Goal: Task Accomplishment & Management: Complete application form

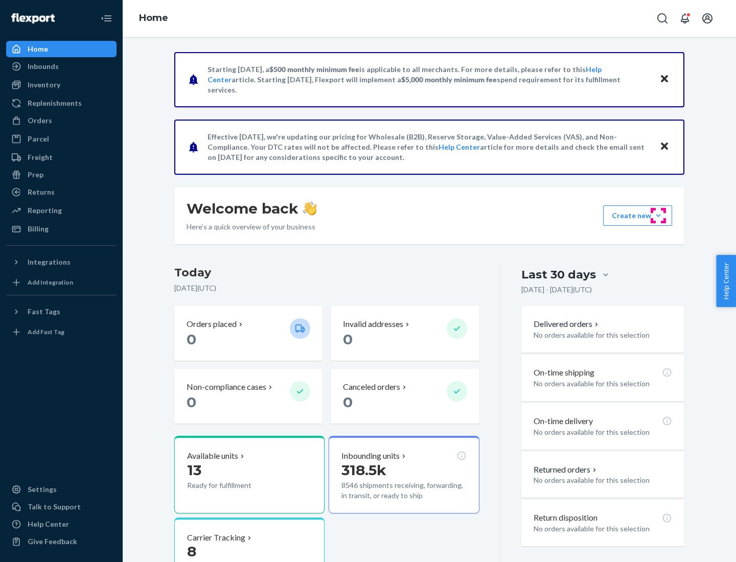
click at [658, 216] on button "Create new Create new inbound Create new order Create new product" at bounding box center [637, 215] width 69 height 20
click at [61, 66] on div "Inbounds" at bounding box center [61, 66] width 108 height 14
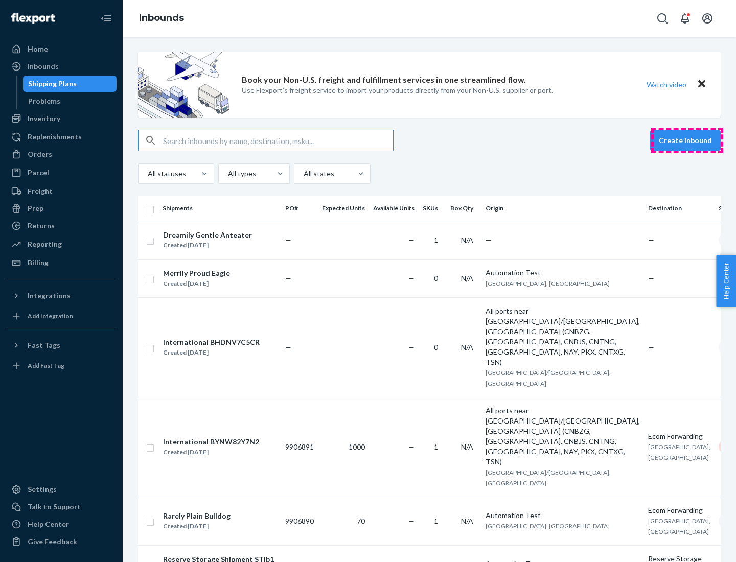
click at [687, 141] on button "Create inbound" at bounding box center [685, 140] width 71 height 20
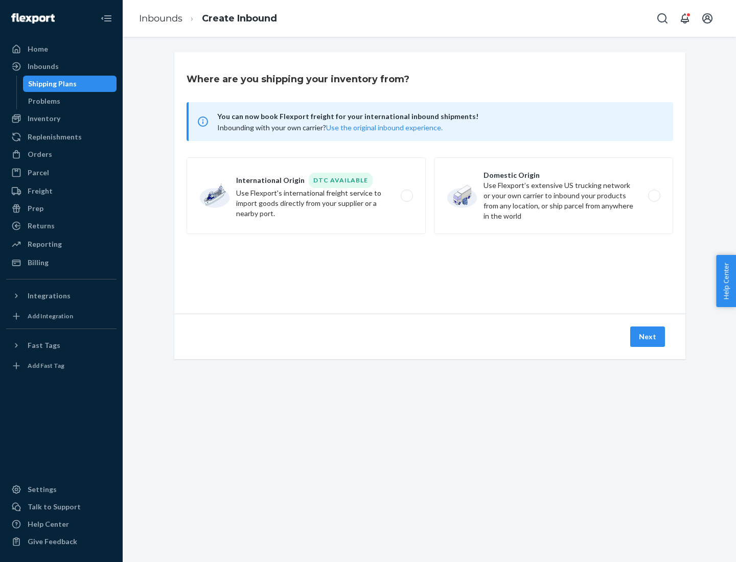
click at [553, 196] on label "Domestic Origin Use Flexport’s extensive US trucking network or your own carrie…" at bounding box center [553, 195] width 239 height 77
click at [653, 196] on input "Domestic Origin Use Flexport’s extensive US trucking network or your own carrie…" at bounding box center [656, 196] width 7 height 7
radio input "true"
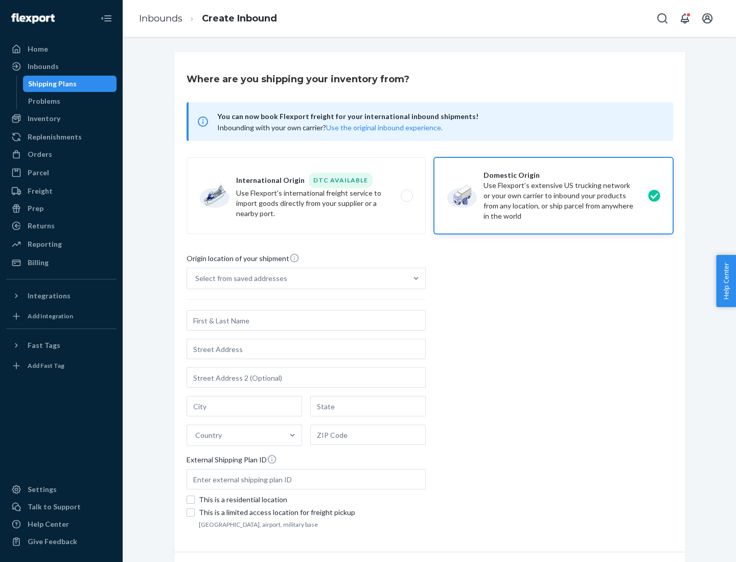
click at [239, 278] on div "Select from saved addresses" at bounding box center [241, 278] width 92 height 10
click at [196, 278] on input "Select from saved addresses" at bounding box center [195, 278] width 1 height 10
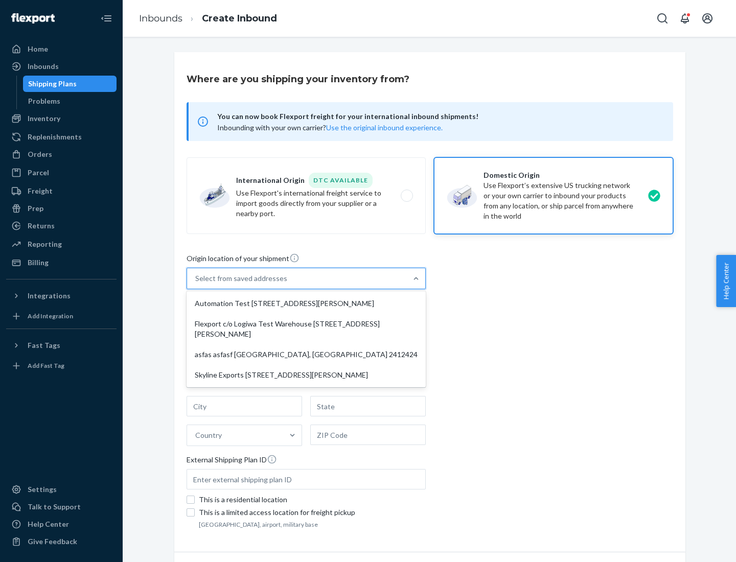
scroll to position [4, 0]
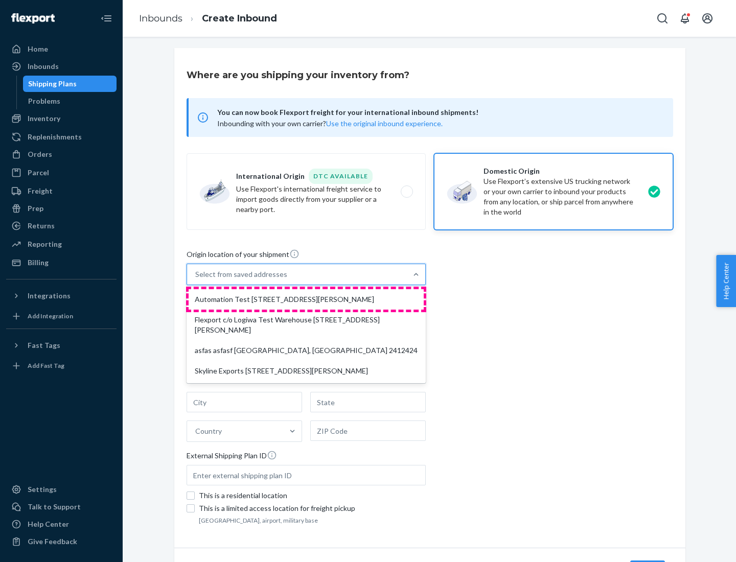
click at [306, 299] on div "Automation Test [STREET_ADDRESS][PERSON_NAME]" at bounding box center [306, 299] width 235 height 20
click at [196, 279] on input "option Automation Test [STREET_ADDRESS][PERSON_NAME] focused, 1 of 4. 4 results…" at bounding box center [195, 274] width 1 height 10
type input "Automation Test"
type input "9th Floor"
type input "[GEOGRAPHIC_DATA]"
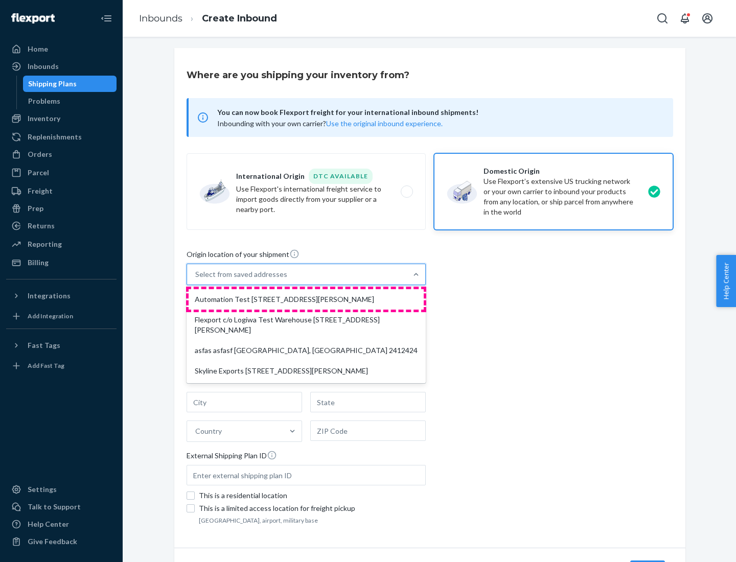
type input "CA"
type input "94104"
type input "[STREET_ADDRESS][PERSON_NAME]"
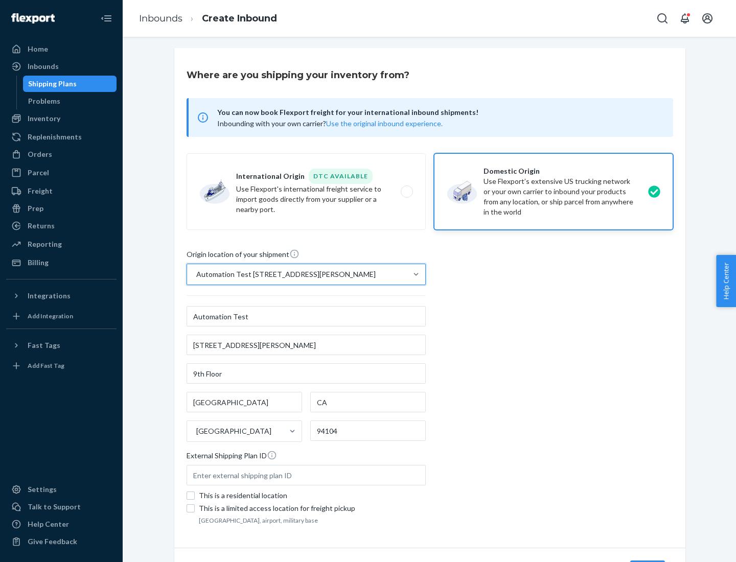
scroll to position [60, 0]
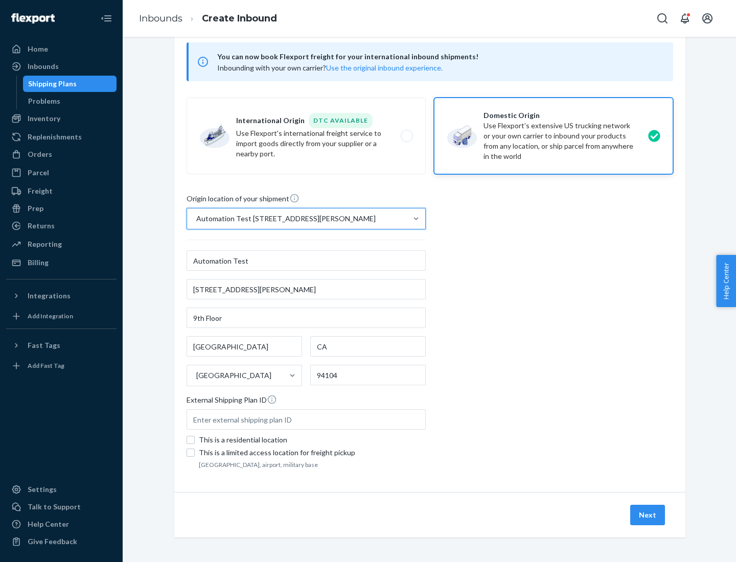
click at [648, 515] on button "Next" at bounding box center [647, 515] width 35 height 20
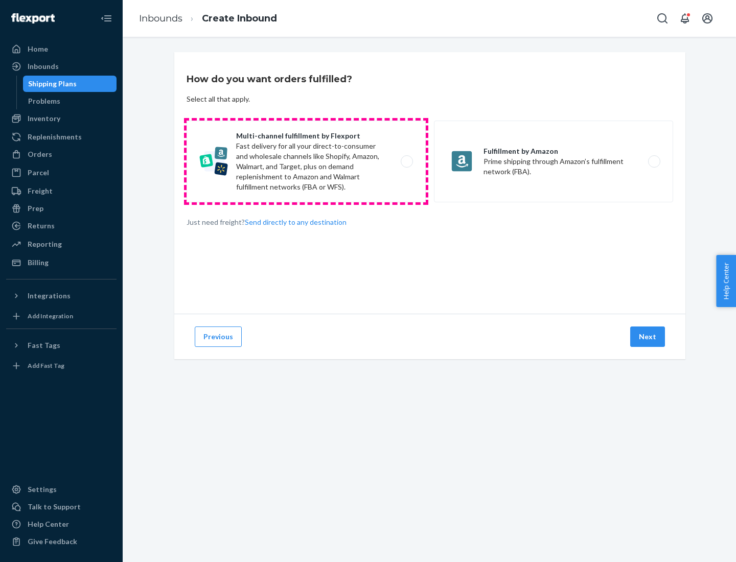
click at [306, 161] on label "Multi-channel fulfillment by Flexport Fast delivery for all your direct-to-cons…" at bounding box center [305, 162] width 239 height 82
click at [406, 161] on input "Multi-channel fulfillment by Flexport Fast delivery for all your direct-to-cons…" at bounding box center [409, 161] width 7 height 7
radio input "true"
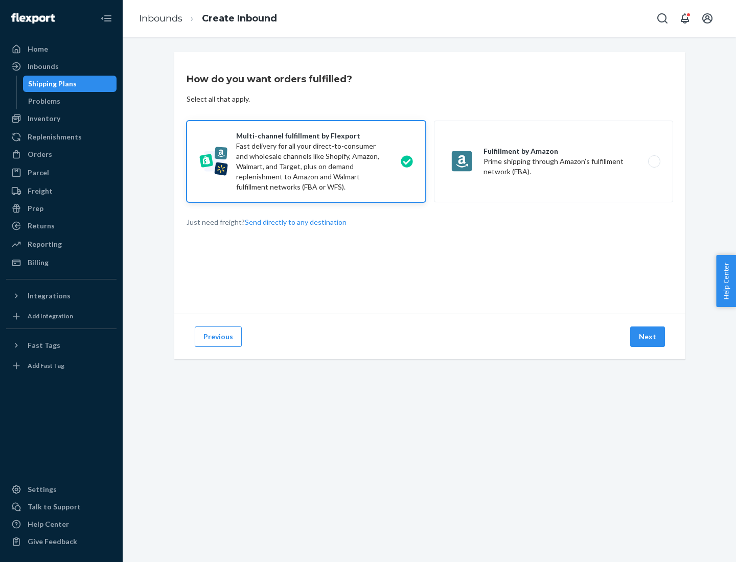
click at [648, 337] on button "Next" at bounding box center [647, 336] width 35 height 20
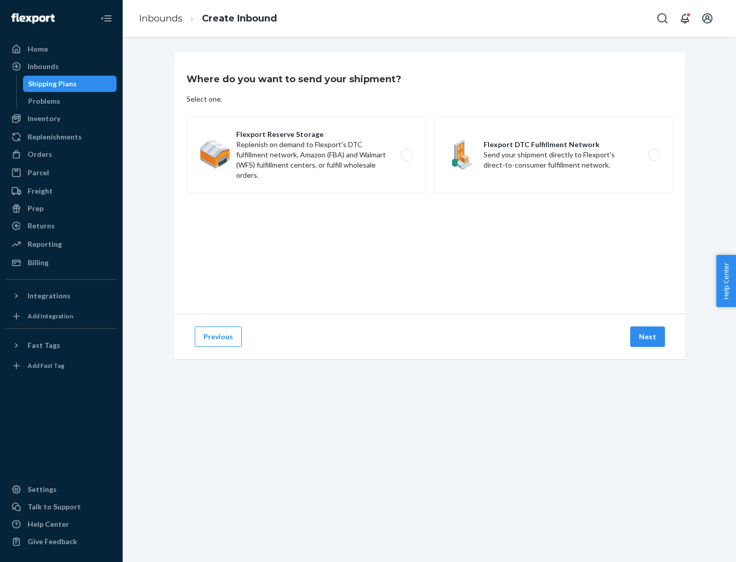
click at [553, 155] on label "Flexport DTC Fulfillment Network Send your shipment directly to Flexport's dire…" at bounding box center [553, 154] width 239 height 77
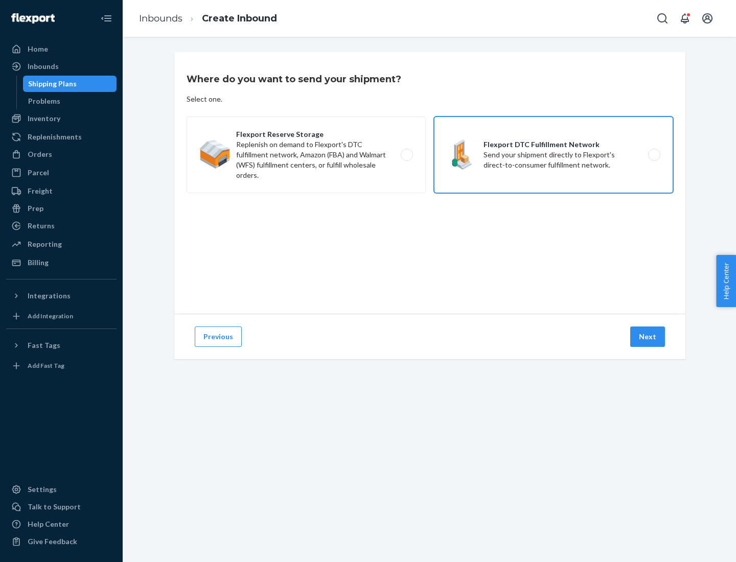
click at [653, 155] on input "Flexport DTC Fulfillment Network Send your shipment directly to Flexport's dire…" at bounding box center [656, 155] width 7 height 7
radio input "true"
click at [648, 337] on button "Next" at bounding box center [647, 336] width 35 height 20
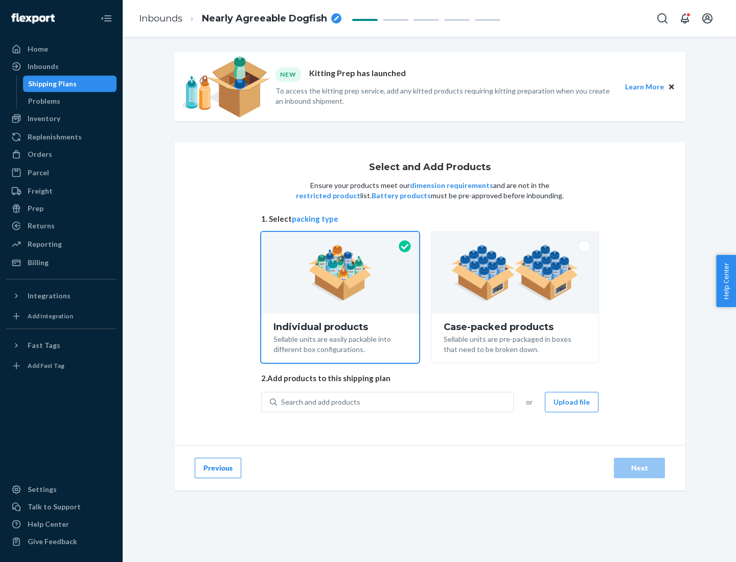
click at [515, 273] on img at bounding box center [514, 273] width 127 height 56
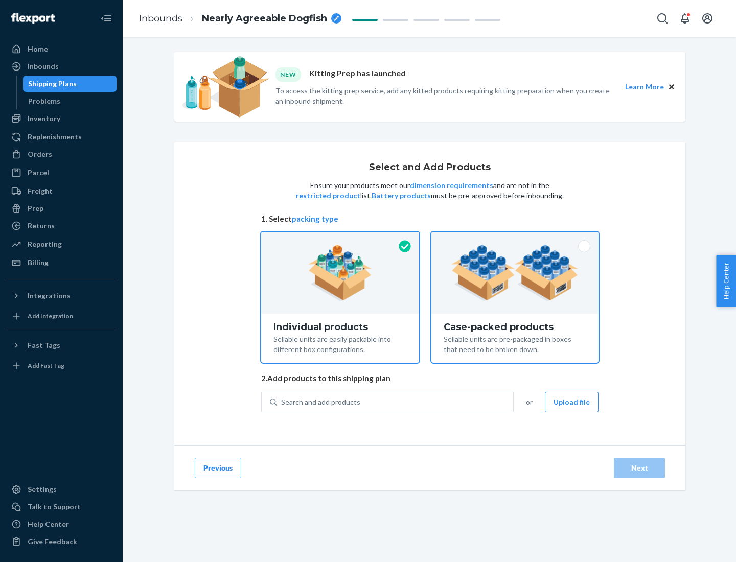
click at [515, 239] on input "Case-packed products Sellable units are pre-packaged in boxes that need to be b…" at bounding box center [514, 235] width 7 height 7
radio input "true"
radio input "false"
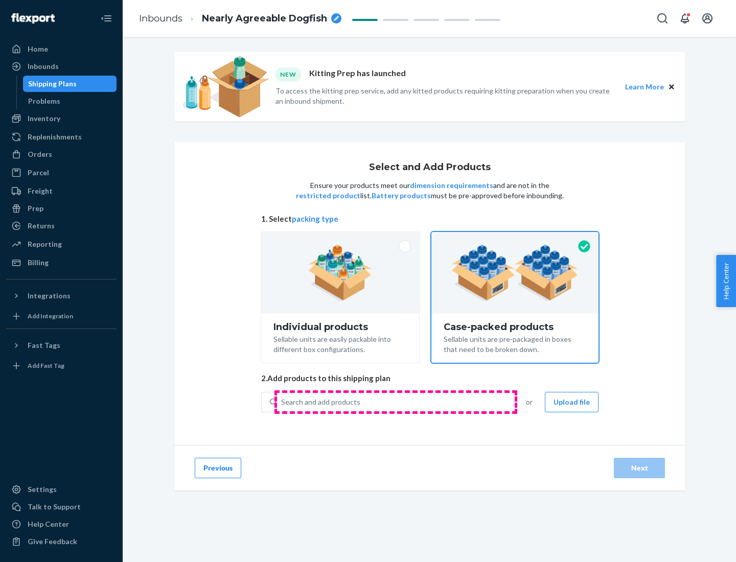
click at [395, 402] on div "Search and add products" at bounding box center [395, 402] width 236 height 18
click at [282, 402] on input "Search and add products" at bounding box center [281, 402] width 1 height 10
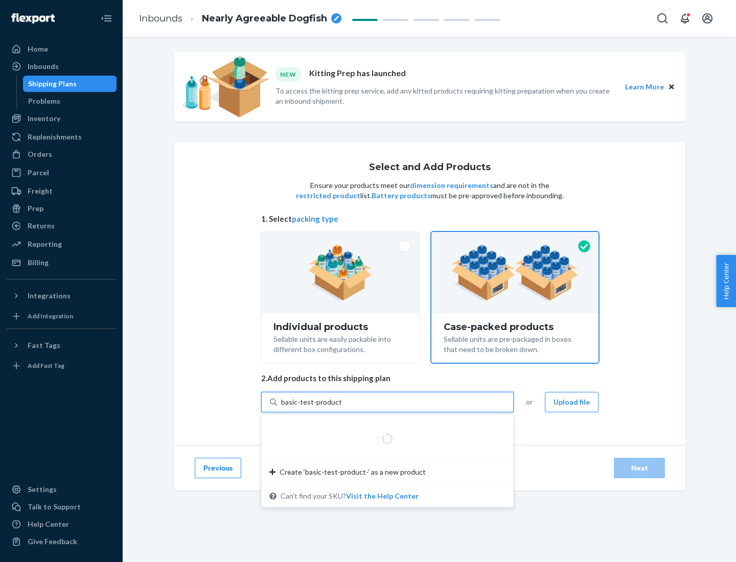
type input "basic-test-product-1"
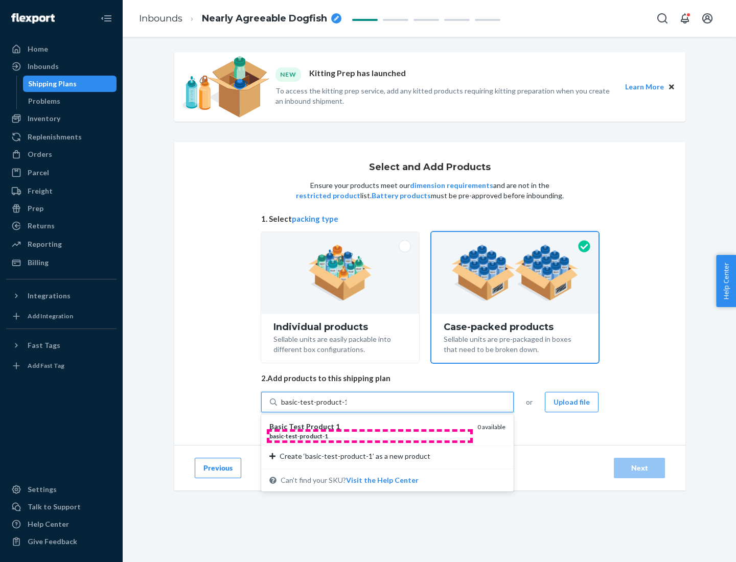
click at [369, 436] on div "basic - test - product - 1" at bounding box center [369, 436] width 200 height 9
click at [346, 407] on input "basic-test-product-1" at bounding box center [313, 402] width 65 height 10
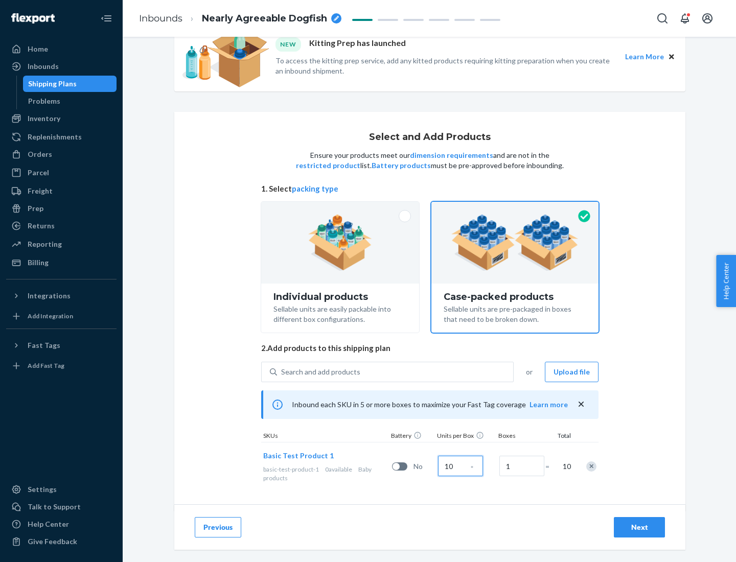
scroll to position [37, 0]
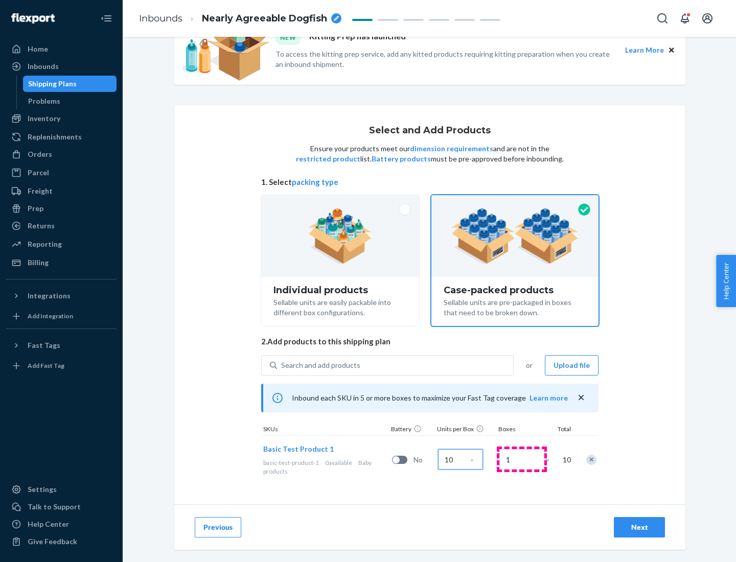
type input "10"
type input "7"
click at [639, 527] on div "Next" at bounding box center [639, 527] width 34 height 10
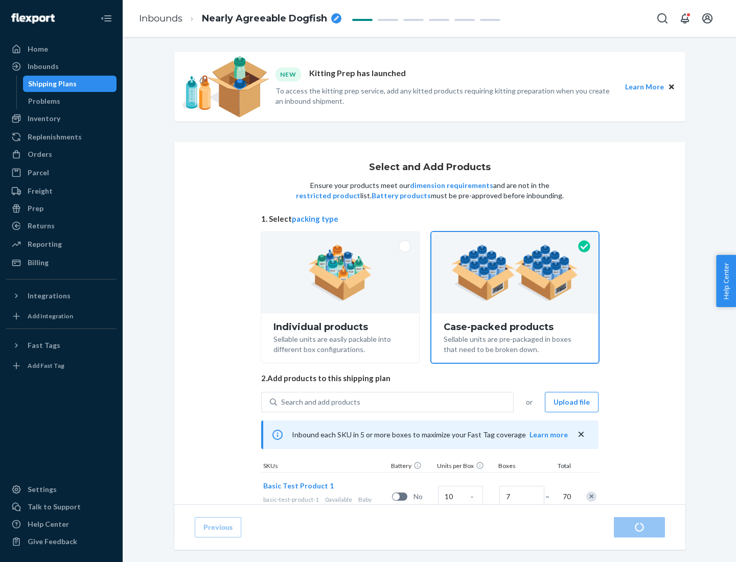
radio input "true"
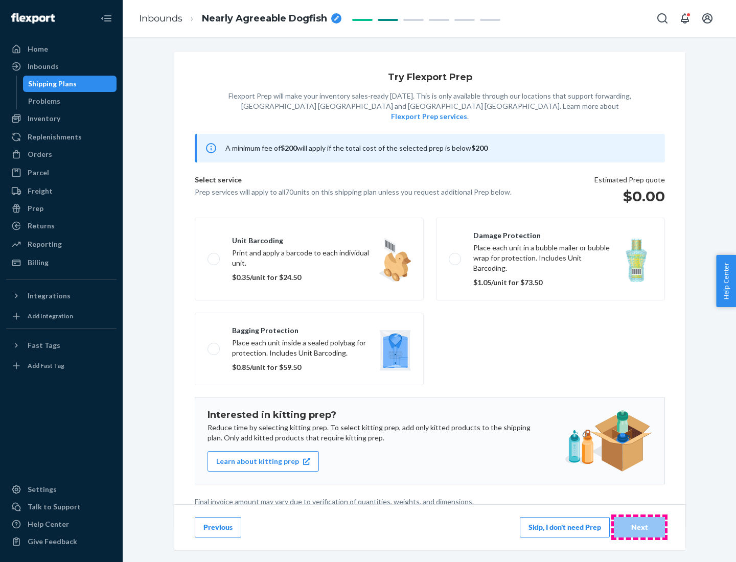
scroll to position [3, 0]
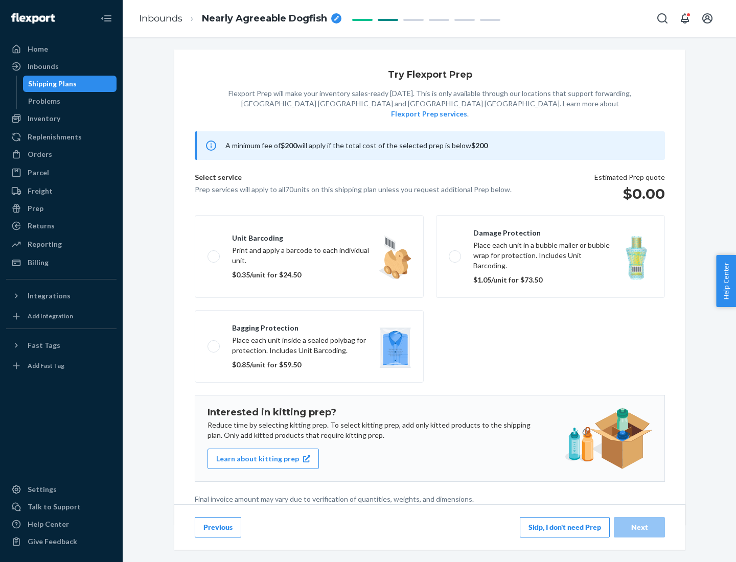
click at [309, 325] on label "Bagging protection Place each unit inside a sealed polybag for protection. Incl…" at bounding box center [309, 346] width 229 height 73
click at [214, 343] on input "Bagging protection Place each unit inside a sealed polybag for protection. Incl…" at bounding box center [210, 346] width 7 height 7
checkbox input "true"
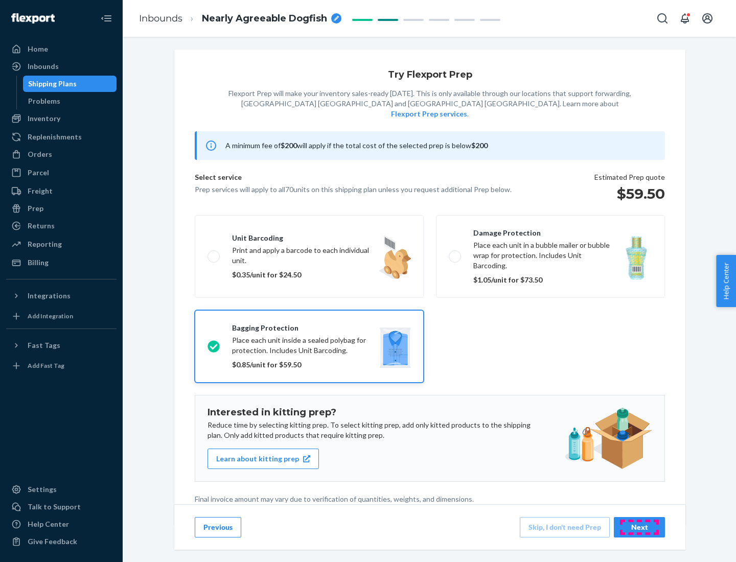
click at [639, 527] on div "Next" at bounding box center [639, 527] width 34 height 10
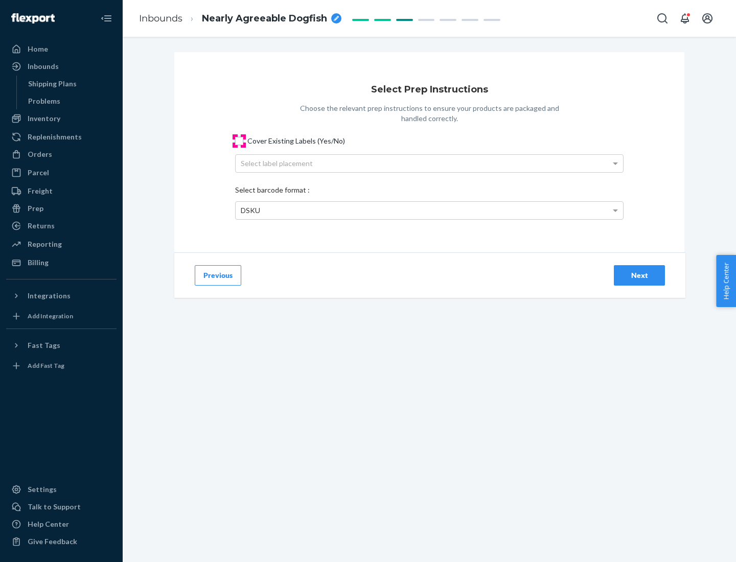
click at [239, 141] on input "Cover Existing Labels (Yes/No)" at bounding box center [239, 141] width 8 height 8
checkbox input "true"
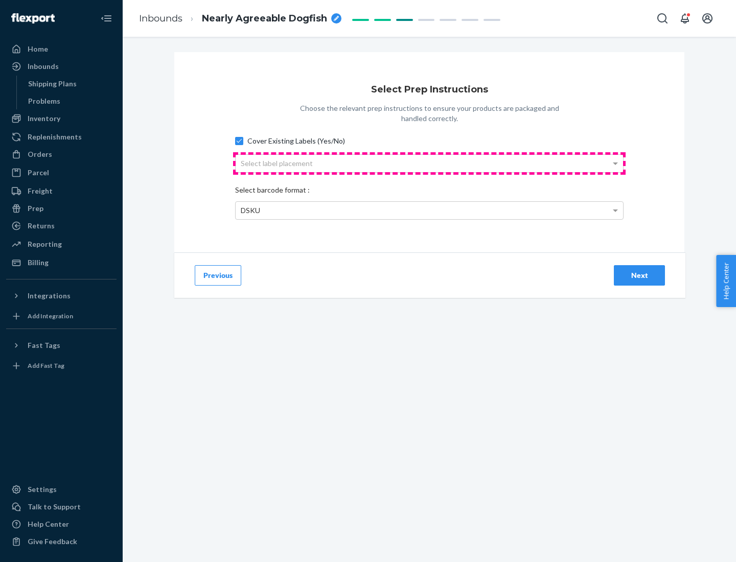
click at [429, 163] on div "Select label placement" at bounding box center [429, 163] width 387 height 17
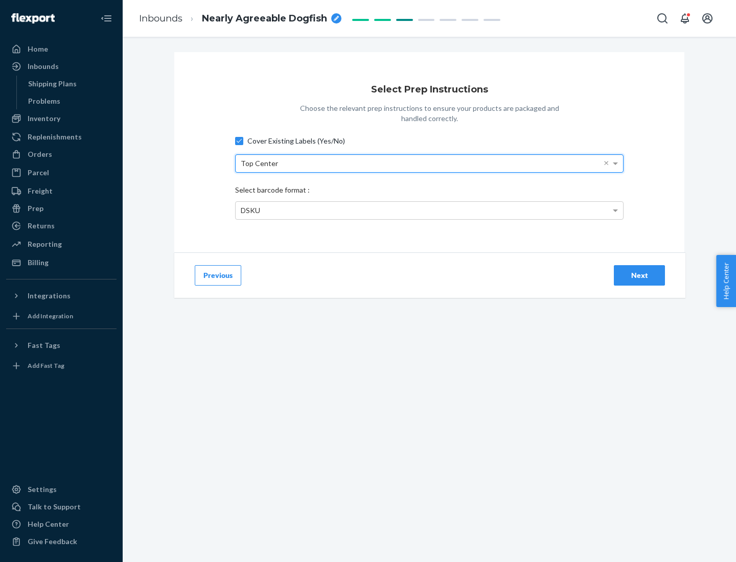
click at [429, 210] on div "DSKU" at bounding box center [429, 210] width 387 height 17
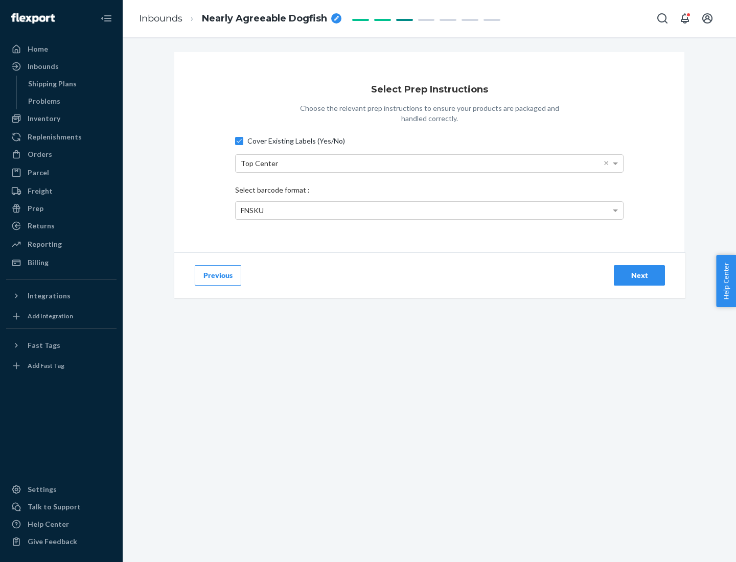
click at [639, 275] on div "Next" at bounding box center [639, 275] width 34 height 10
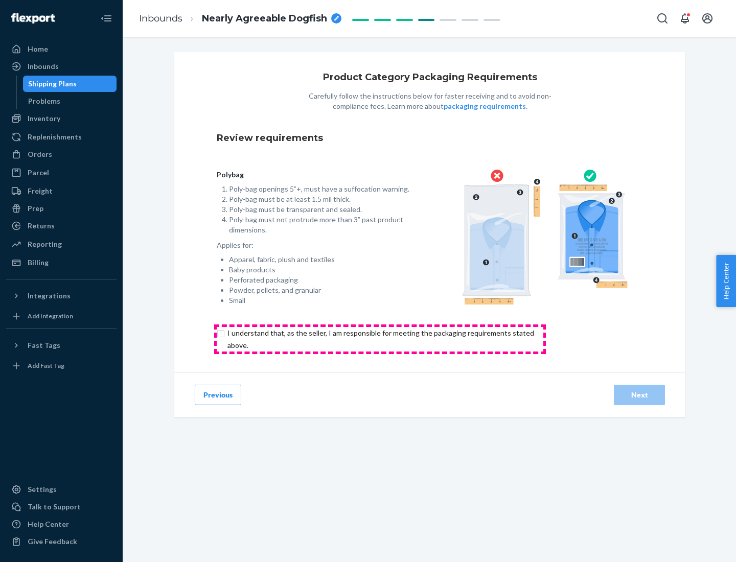
click at [380, 339] on input "checkbox" at bounding box center [387, 339] width 340 height 25
checkbox input "true"
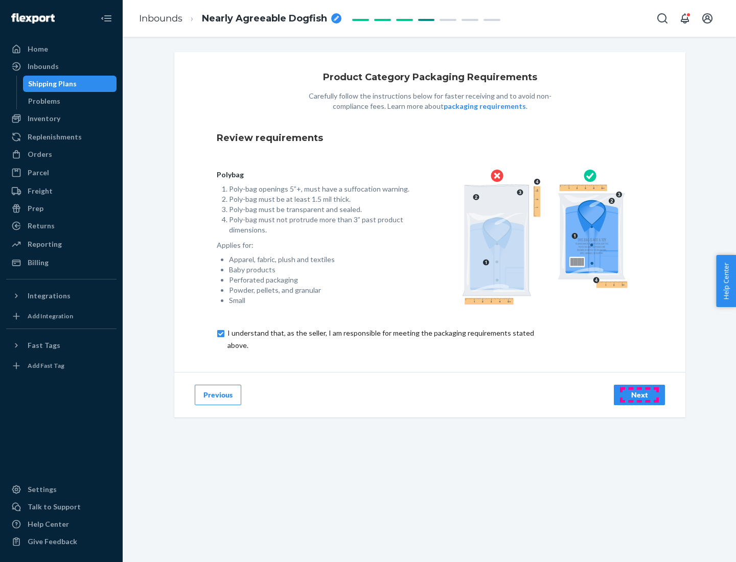
click at [639, 394] on div "Next" at bounding box center [639, 395] width 34 height 10
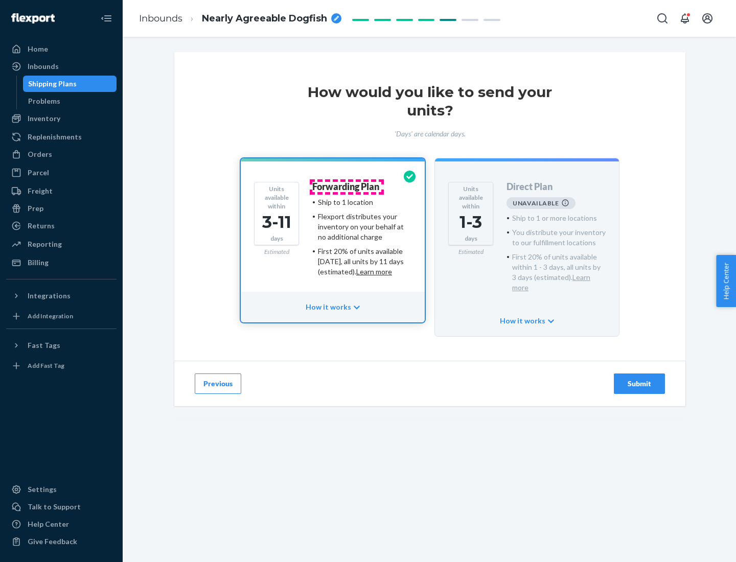
click at [346, 186] on h4 "Forwarding Plan" at bounding box center [345, 187] width 67 height 10
click at [639, 379] on div "Submit" at bounding box center [639, 384] width 34 height 10
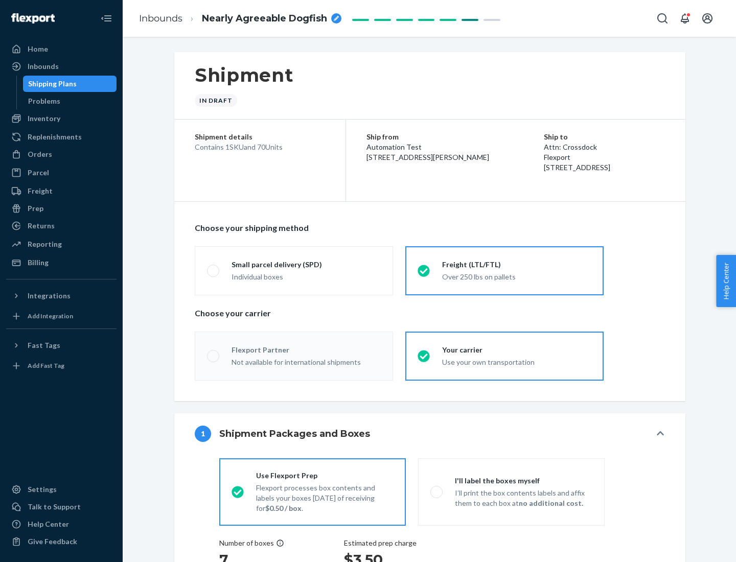
radio input "true"
radio input "false"
radio input "true"
radio input "false"
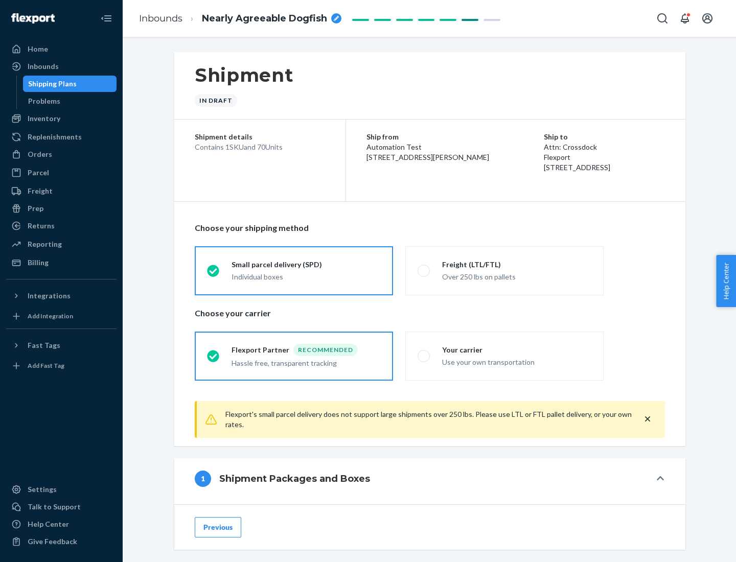
click at [504, 270] on div "Over 250 lbs on pallets" at bounding box center [516, 276] width 149 height 12
click at [424, 270] on input "Freight (LTL/FTL) Over 250 lbs on pallets" at bounding box center [420, 270] width 7 height 7
radio input "true"
radio input "false"
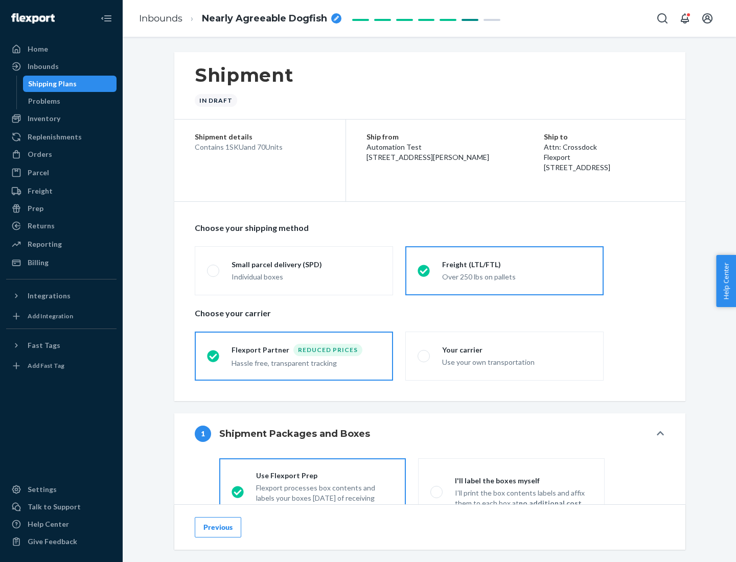
scroll to position [57, 0]
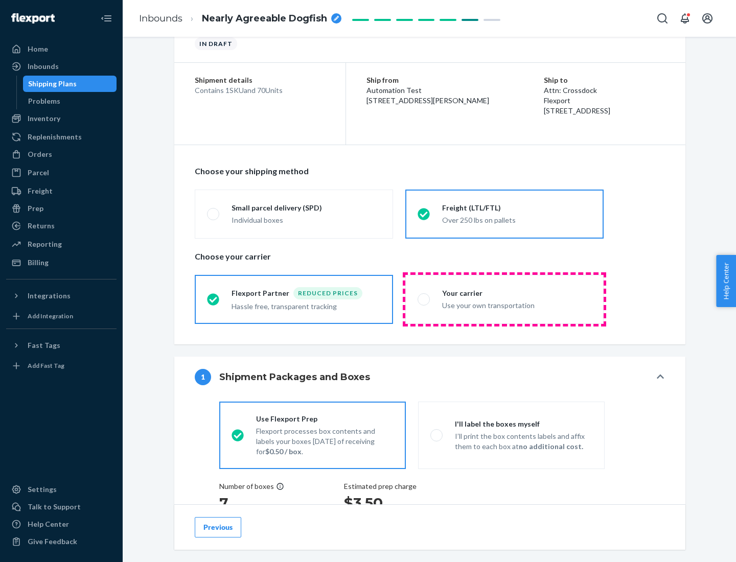
click at [504, 299] on div "Use your own transportation" at bounding box center [516, 304] width 149 height 12
click at [424, 299] on input "Your carrier Use your own transportation" at bounding box center [420, 299] width 7 height 7
radio input "true"
radio input "false"
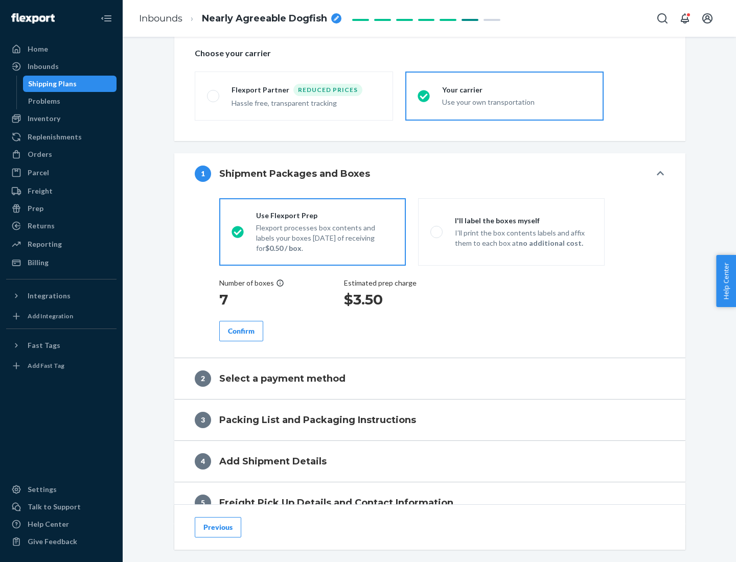
scroll to position [193, 0]
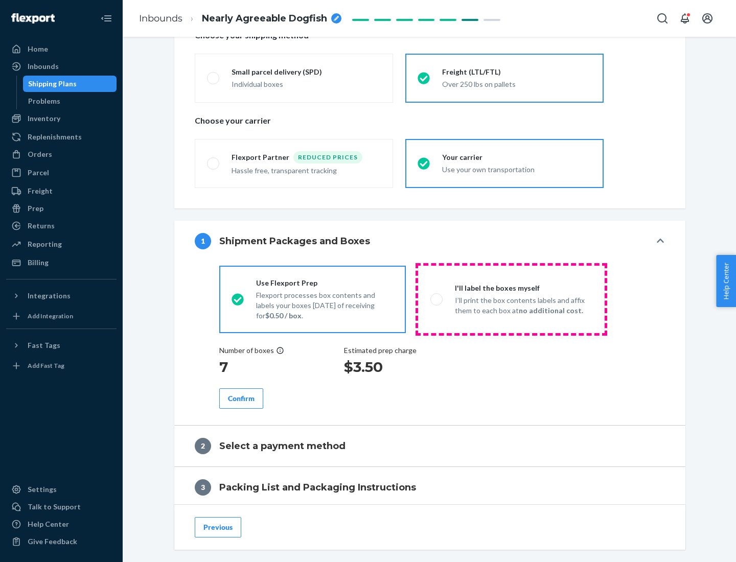
click at [511, 299] on p "I’ll print the box contents labels and affix them to each box at no additional …" at bounding box center [523, 305] width 137 height 20
click at [437, 299] on input "I'll label the boxes myself I’ll print the box contents labels and affix them t…" at bounding box center [433, 299] width 7 height 7
radio input "true"
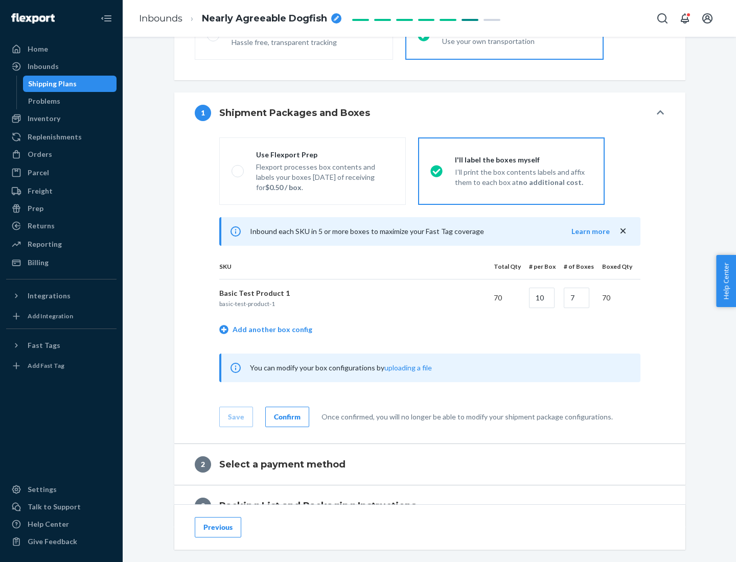
scroll to position [176, 0]
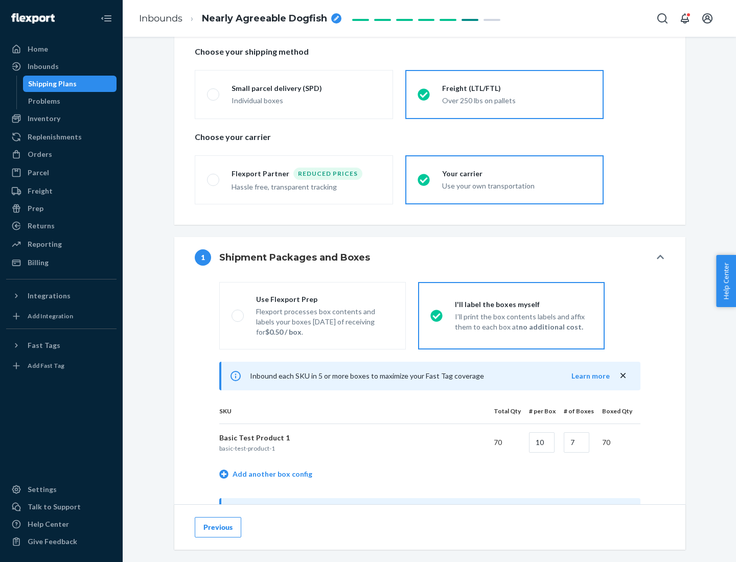
click at [324, 299] on div "Use Flexport Prep" at bounding box center [324, 299] width 137 height 10
click at [238, 312] on input "Use Flexport Prep Flexport processes box contents and labels your boxes [DATE] …" at bounding box center [234, 315] width 7 height 7
radio input "true"
radio input "false"
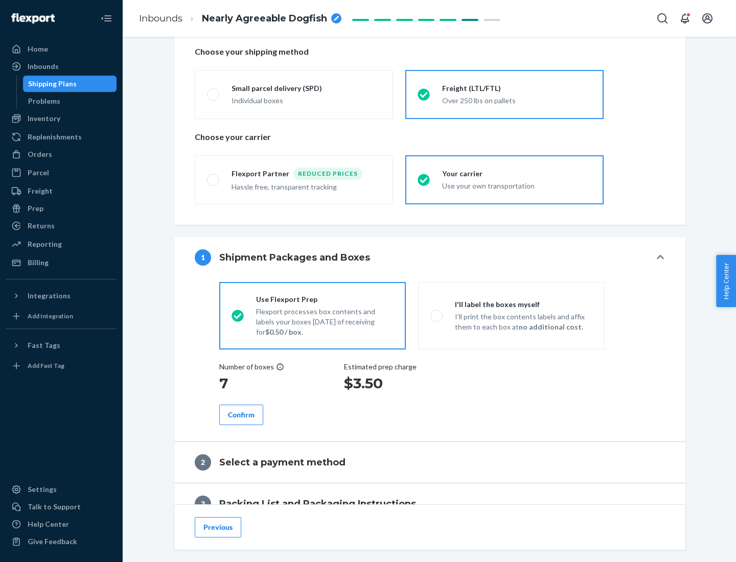
scroll to position [292, 0]
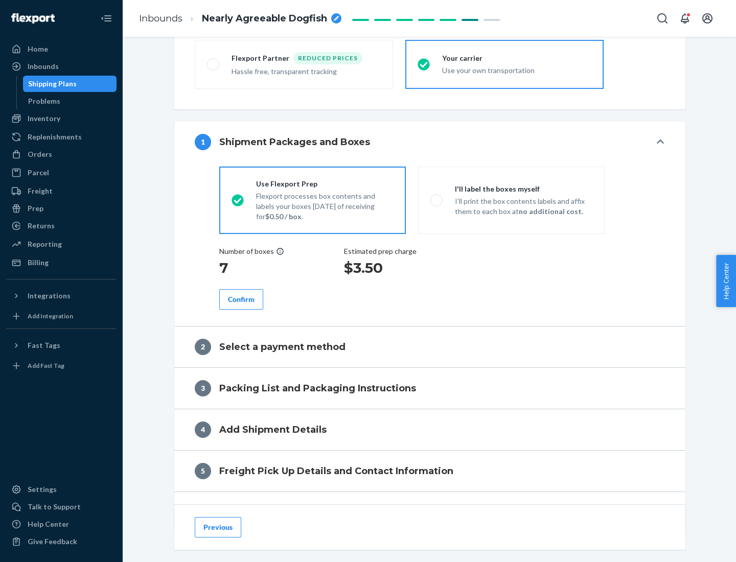
click at [241, 299] on div "Confirm" at bounding box center [241, 299] width 27 height 10
radio input "false"
